Goal: Check status

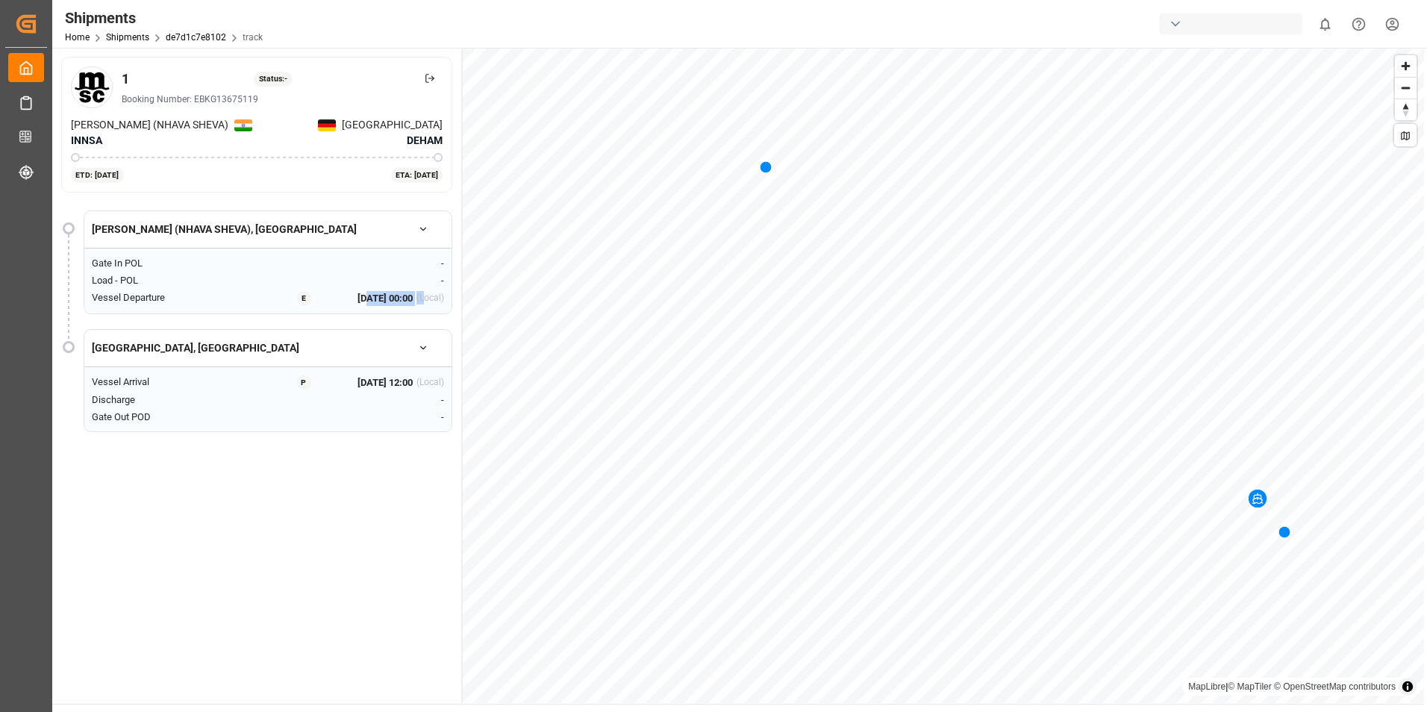
drag, startPoint x: 342, startPoint y: 300, endPoint x: 423, endPoint y: 302, distance: 81.4
click at [423, 302] on div "[DATE] 00:00 (Local)" at bounding box center [400, 298] width 87 height 15
click at [356, 331] on div "[GEOGRAPHIC_DATA], DE Vessel Arrival P [DATE] 12:00 (Local) Discharge - Gate Ou…" at bounding box center [268, 381] width 369 height 104
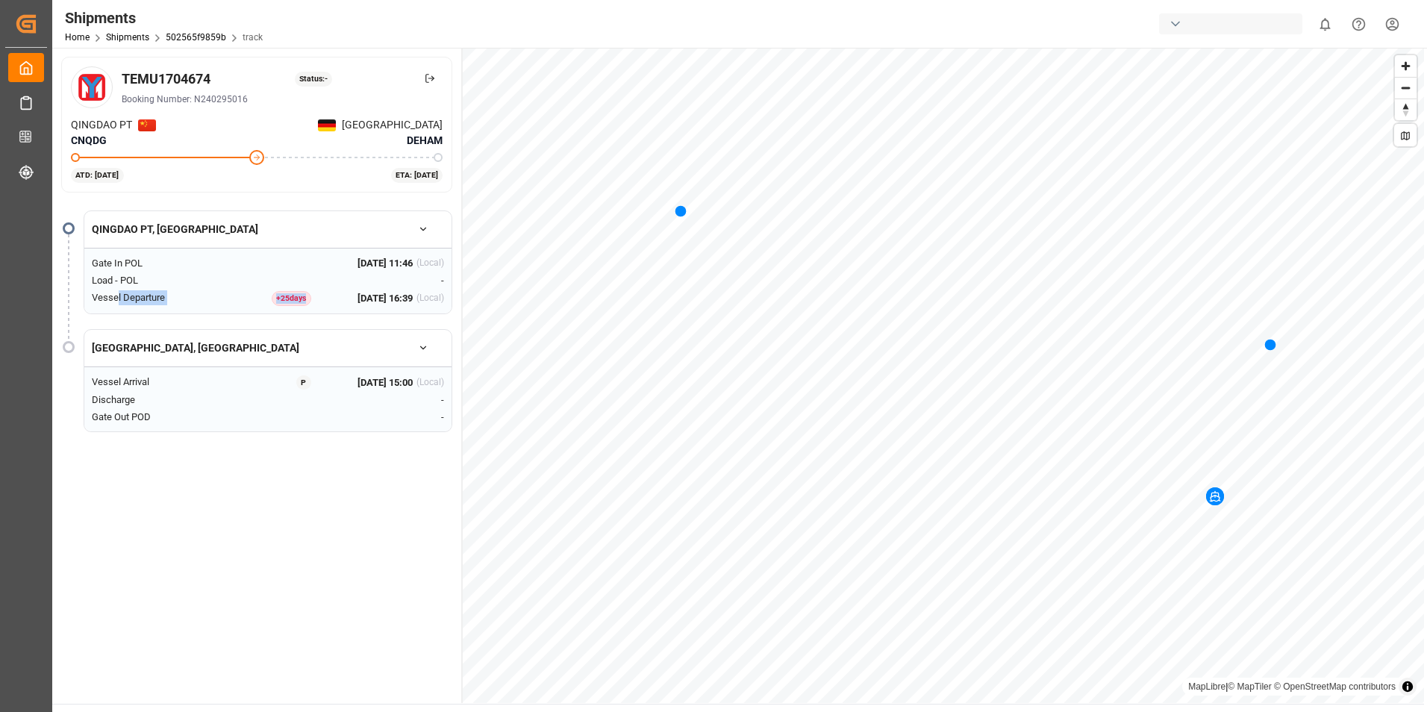
drag, startPoint x: 117, startPoint y: 298, endPoint x: 329, endPoint y: 296, distance: 211.9
click at [329, 296] on div "Vessel Departure + 25 day s 24 Aug 2025 16:39 (Local)" at bounding box center [268, 298] width 352 height 16
